Goal: Task Accomplishment & Management: Use online tool/utility

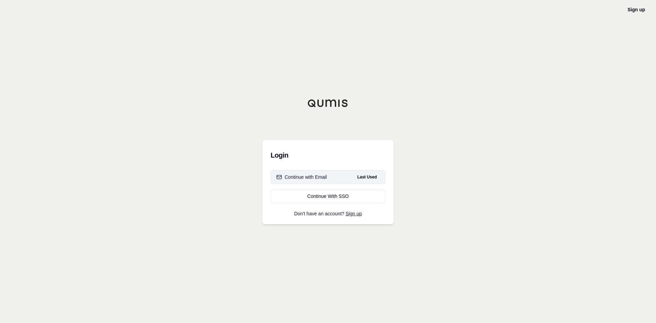
click at [348, 177] on button "Continue with Email Last Used" at bounding box center [328, 177] width 115 height 14
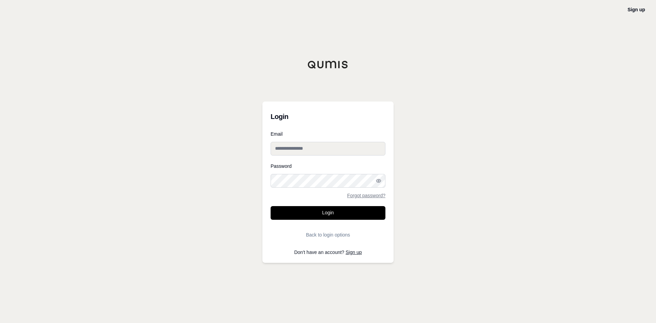
click at [306, 147] on input "Email" at bounding box center [328, 149] width 115 height 14
type input "**********"
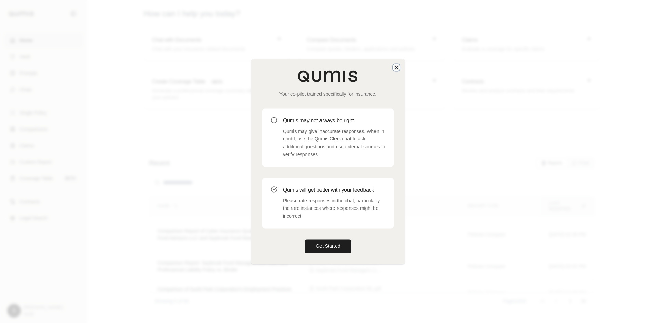
click at [398, 69] on icon "button" at bounding box center [396, 67] width 5 height 5
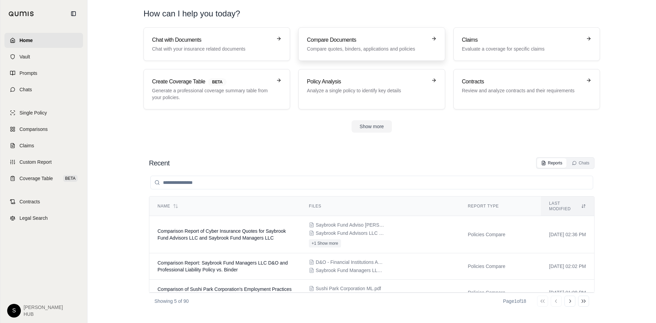
click at [378, 45] on div "Compare Documents Compare quotes, binders, applications and policies" at bounding box center [367, 44] width 120 height 16
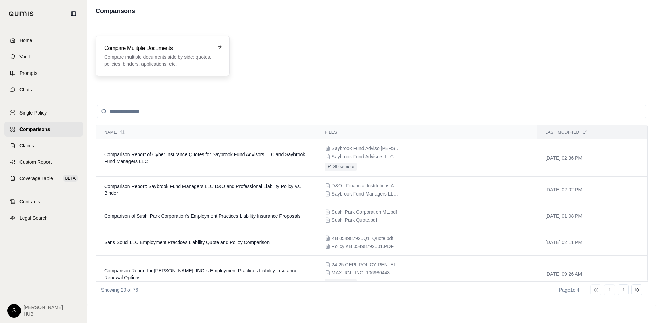
click at [153, 52] on h3 "Compare Mulitple Documents" at bounding box center [157, 48] width 107 height 8
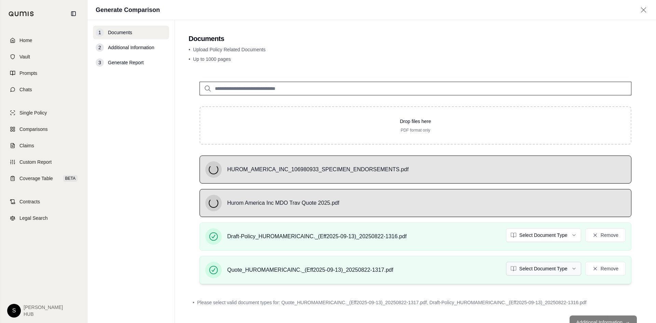
click at [542, 269] on html "Home Vault Prompts Chats Single Policy Comparisons Claims Custom Report Coverag…" at bounding box center [328, 161] width 656 height 323
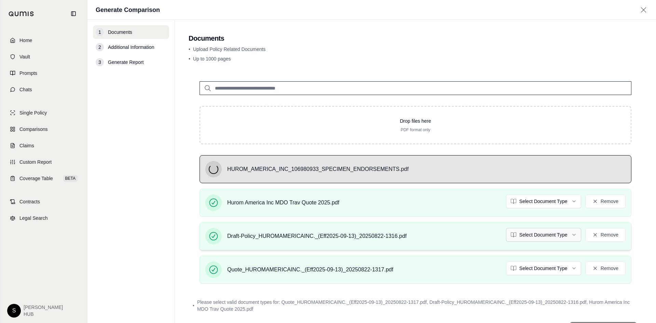
click at [539, 238] on html "Home Vault Prompts Chats Single Policy Comparisons Claims Custom Report Coverag…" at bounding box center [328, 161] width 656 height 323
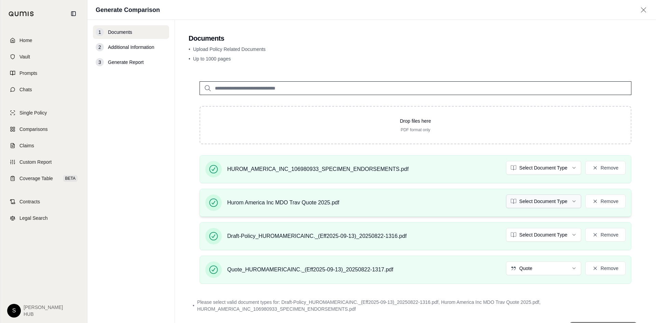
click at [534, 203] on html "Home Vault Prompts Chats Single Policy Comparisons Claims Custom Report Coverag…" at bounding box center [328, 161] width 656 height 323
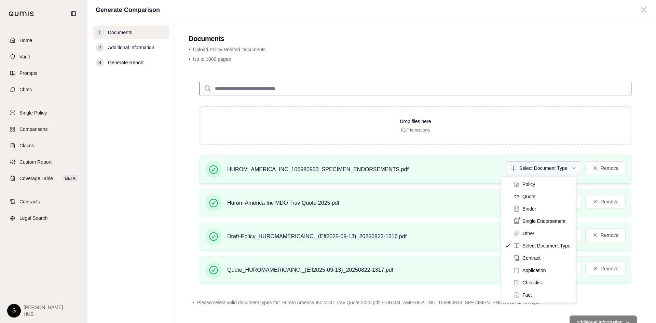
click at [528, 169] on html "Document type updated successfully Home Vault Prompts Chats Single Policy Compa…" at bounding box center [328, 161] width 656 height 323
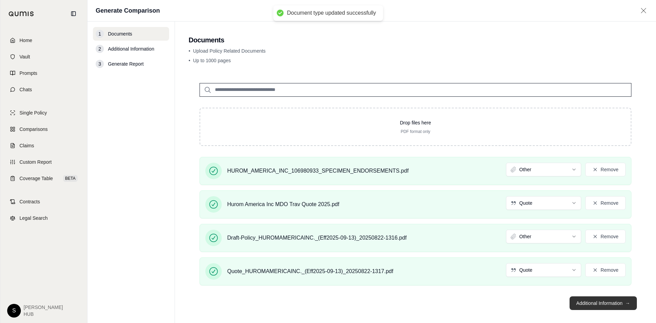
click at [596, 304] on button "Additional Information →" at bounding box center [603, 303] width 67 height 14
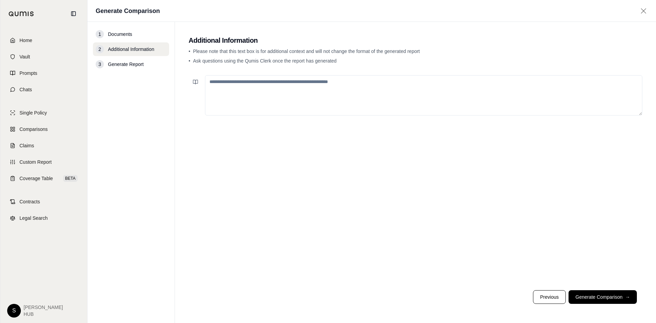
click at [599, 295] on button "Generate Comparison →" at bounding box center [603, 297] width 68 height 14
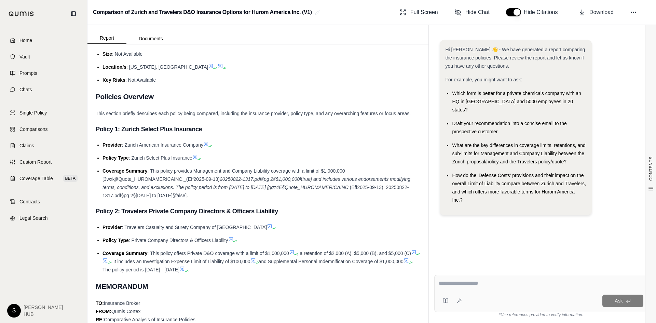
scroll to position [308, 0]
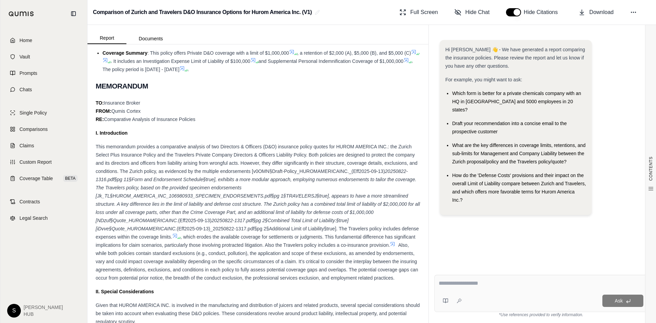
click at [477, 279] on div "Ask" at bounding box center [541, 293] width 214 height 37
type textarea "**********"
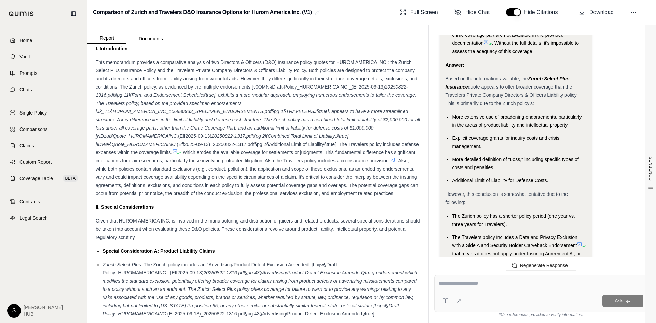
scroll to position [410, 0]
